Goal: Check status: Check status

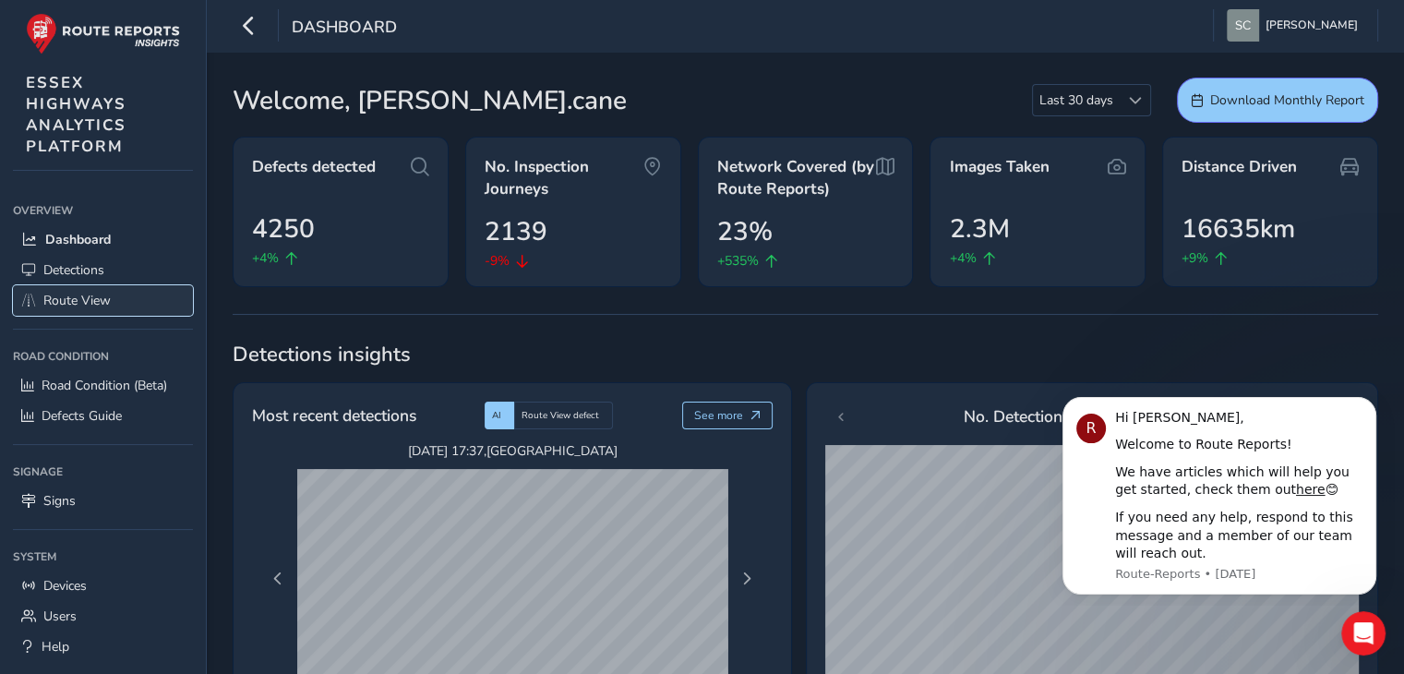
click at [97, 296] on span "Route View" at bounding box center [76, 301] width 67 height 18
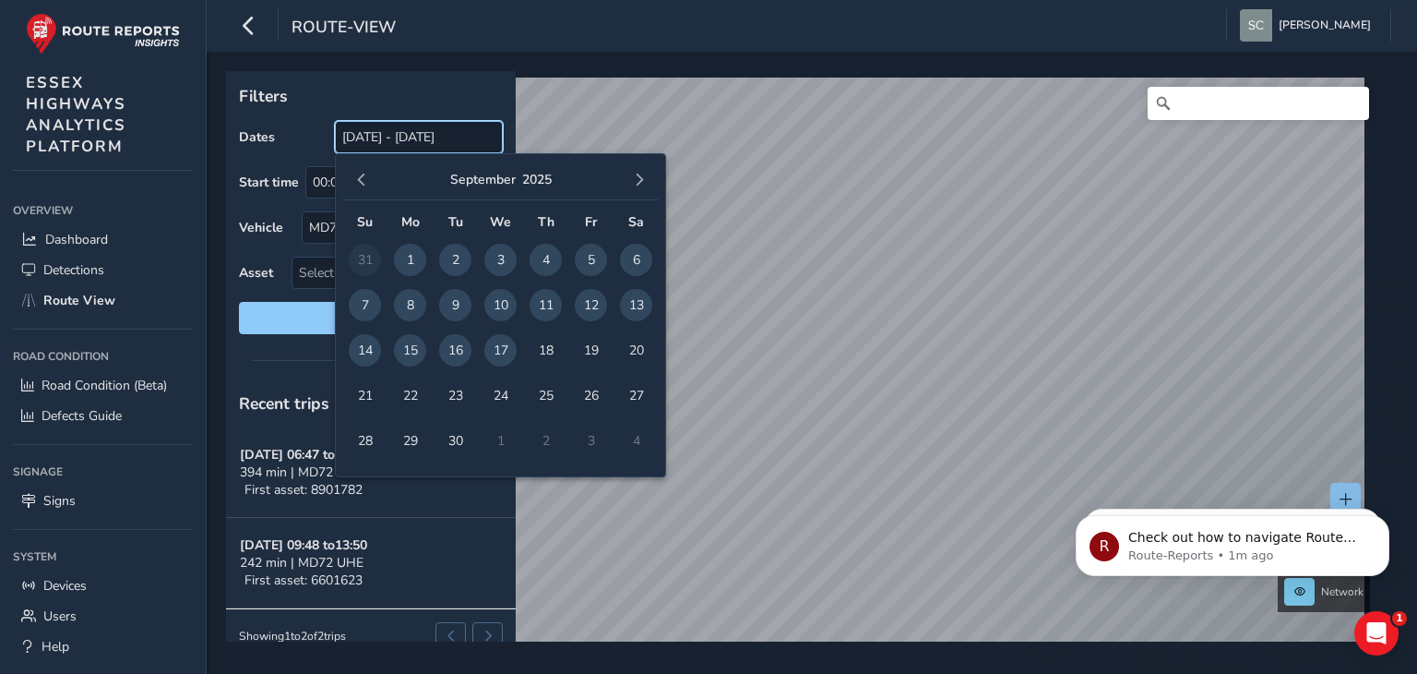
click at [451, 136] on input "[DATE] - [DATE]" at bounding box center [419, 137] width 168 height 32
click at [409, 340] on span "15" at bounding box center [410, 350] width 32 height 32
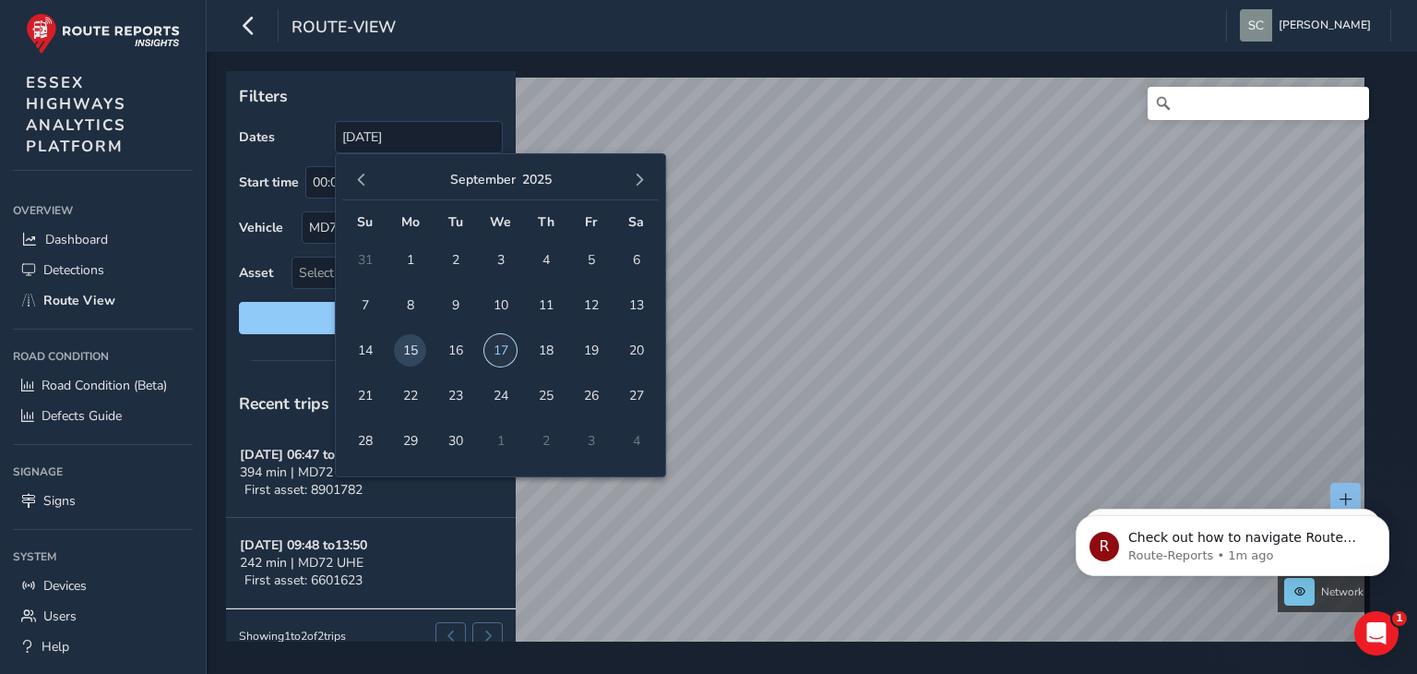
click at [501, 355] on span "17" at bounding box center [500, 350] width 32 height 32
type input "[DATE] - [DATE]"
